Goal: Information Seeking & Learning: Find specific fact

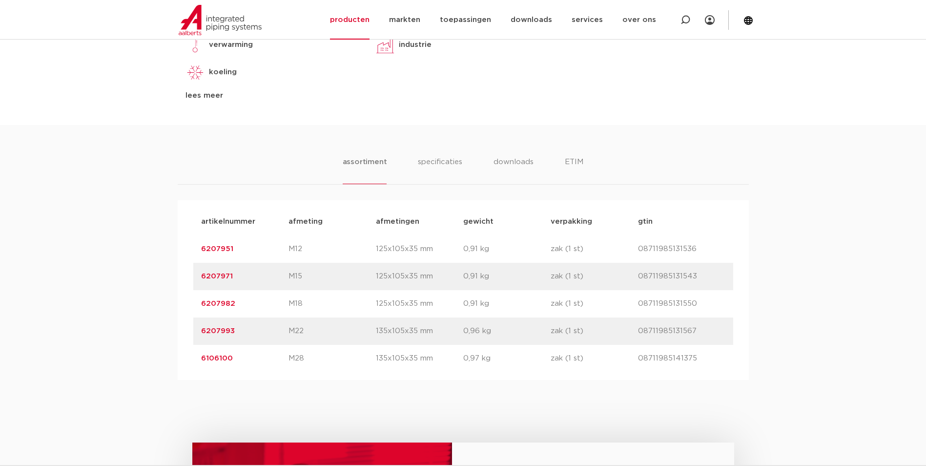
scroll to position [488, 0]
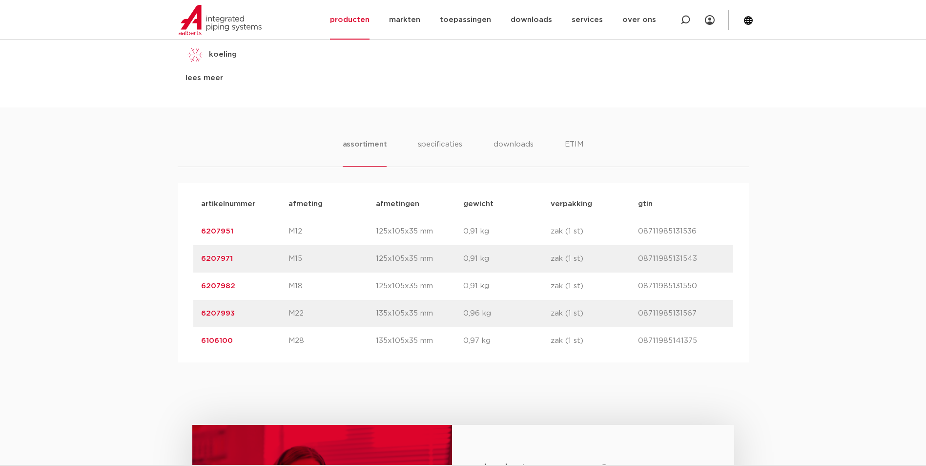
drag, startPoint x: 181, startPoint y: 204, endPoint x: 712, endPoint y: 352, distance: 551.5
click at [712, 352] on div "artikelnummer afmeting [GEOGRAPHIC_DATA] gewicht verpakking gtin artikelnummer …" at bounding box center [463, 273] width 571 height 180
drag, startPoint x: 712, startPoint y: 352, endPoint x: 789, endPoint y: 257, distance: 121.9
click at [789, 257] on div "assortiment specificaties downloads ETIM assortiment specificaties downloads ET…" at bounding box center [463, 234] width 926 height 255
drag, startPoint x: 217, startPoint y: 261, endPoint x: 103, endPoint y: 299, distance: 119.4
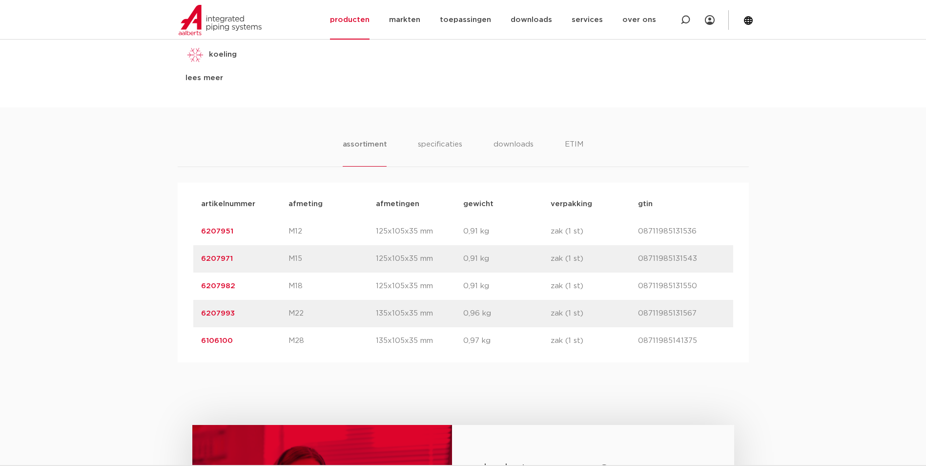
click at [103, 299] on div "assortiment specificaties downloads ETIM assortiment specificaties downloads ET…" at bounding box center [463, 234] width 926 height 255
click at [60, 242] on div "assortiment specificaties downloads ETIM assortiment specificaties downloads ET…" at bounding box center [463, 234] width 926 height 255
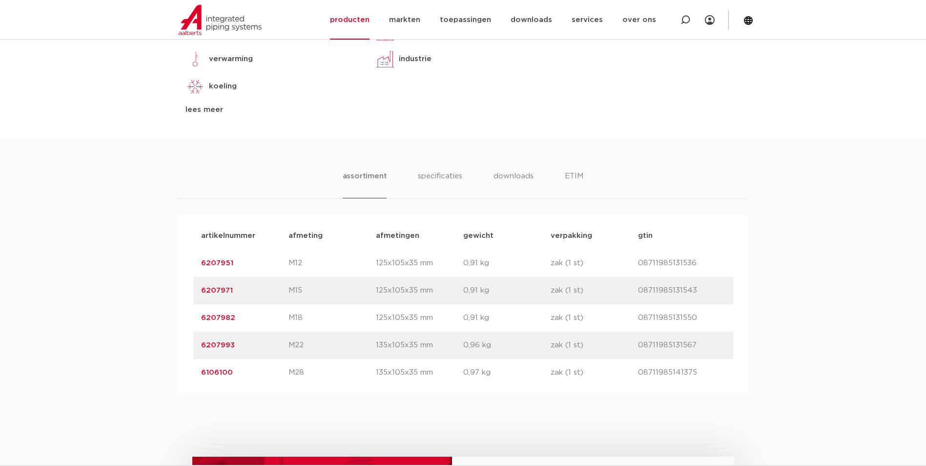
scroll to position [439, 0]
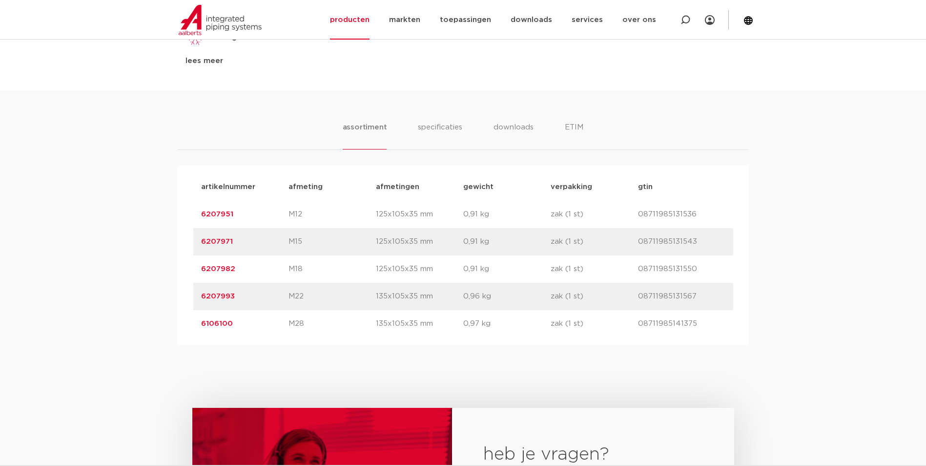
scroll to position [488, 0]
